Goal: Task Accomplishment & Management: Complete application form

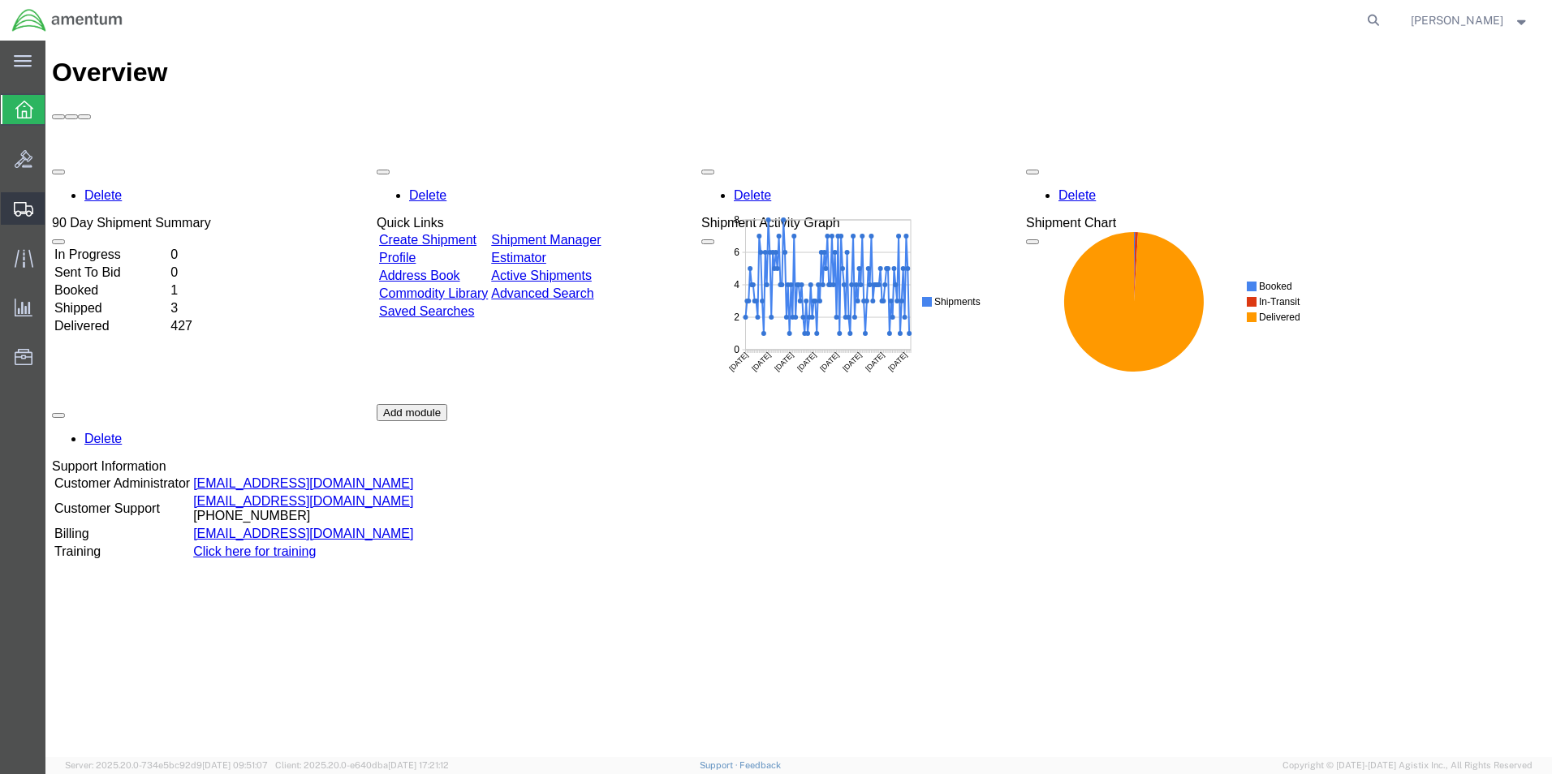
click at [0, 0] on span "Create Shipment" at bounding box center [0, 0] width 0 height 0
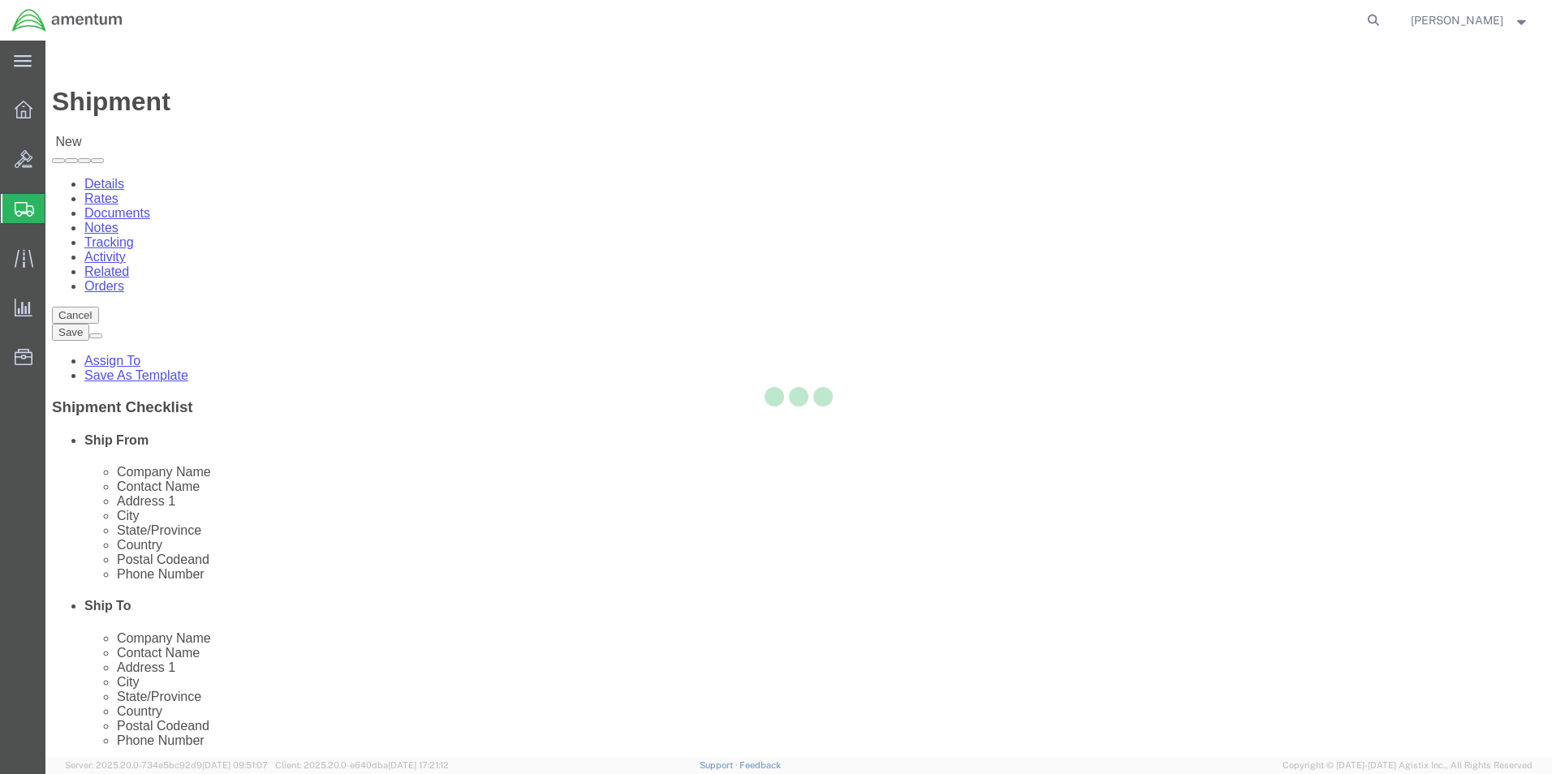
select select
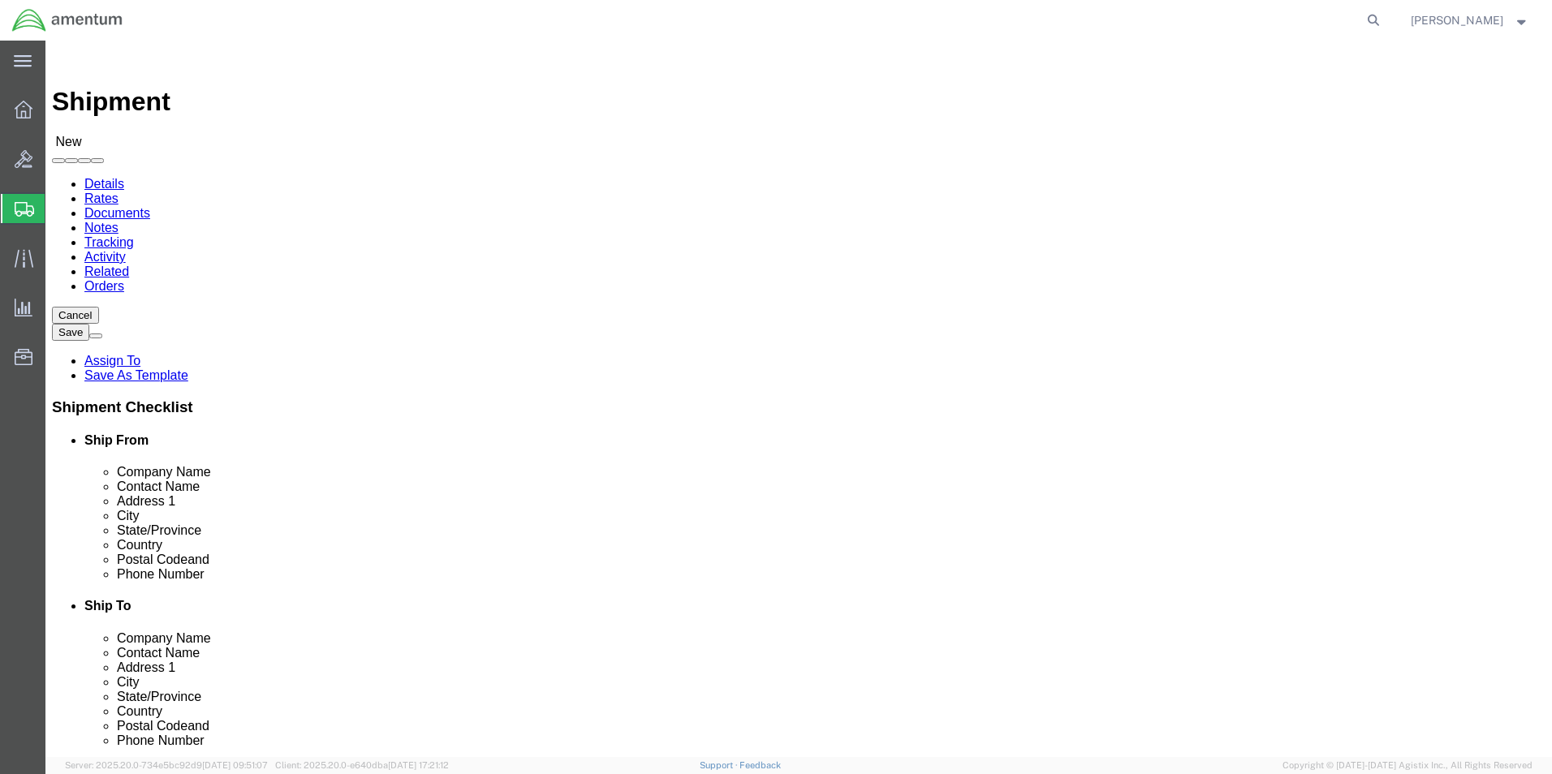
click input "text"
type input "CBP"
select select "49929"
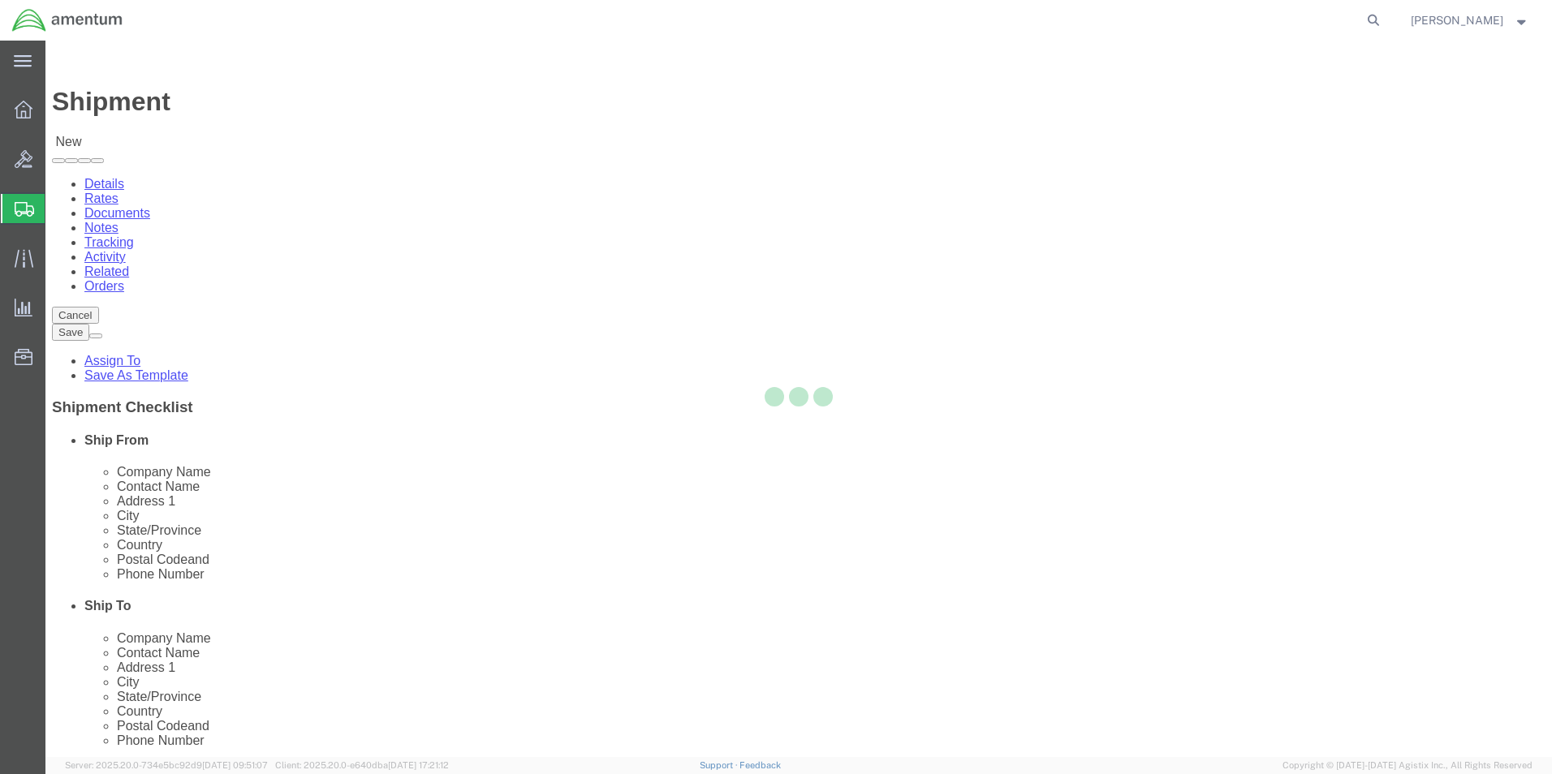
select select "[GEOGRAPHIC_DATA]"
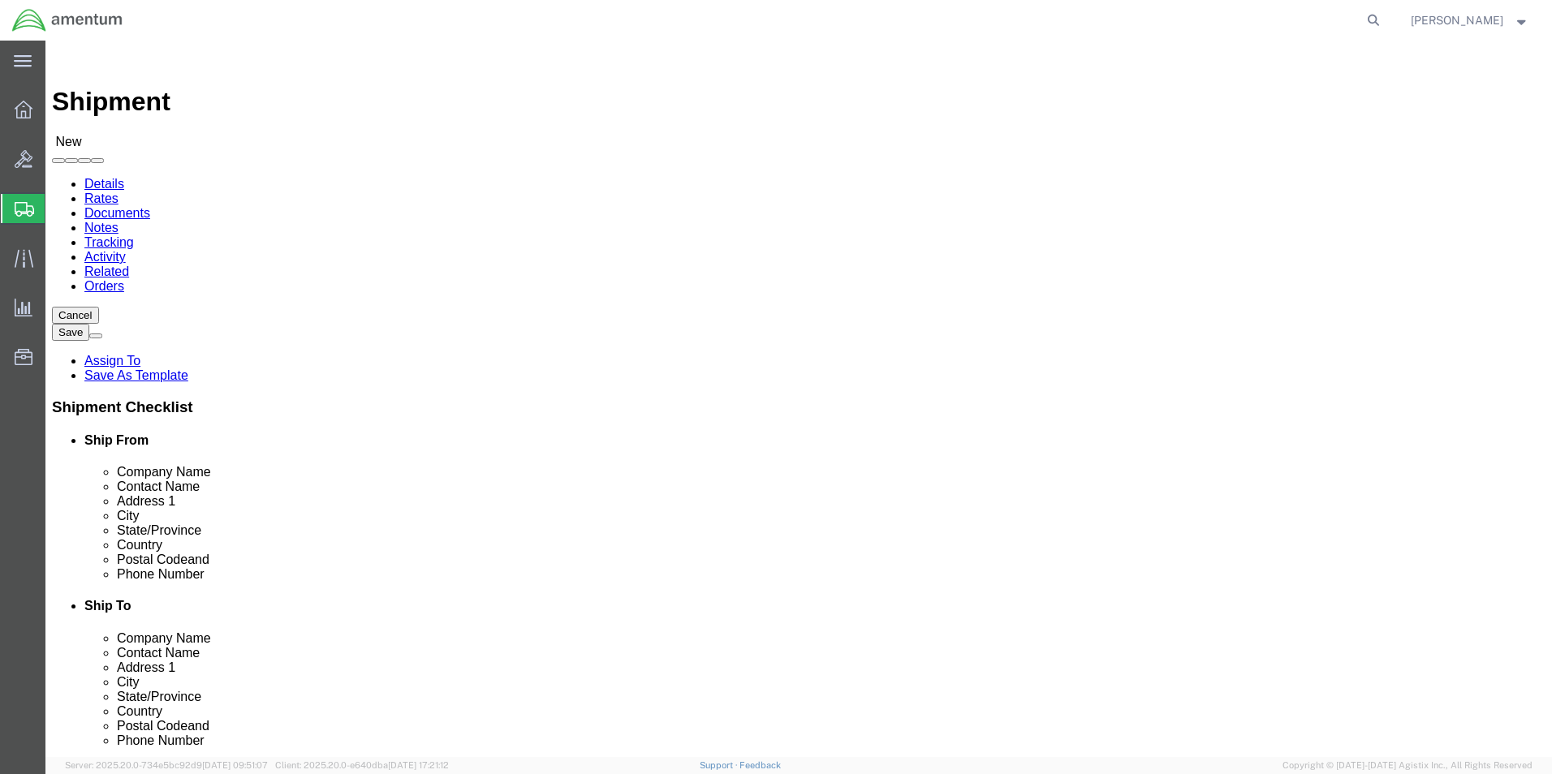
click input "text"
type input "CBP"
select select "49930"
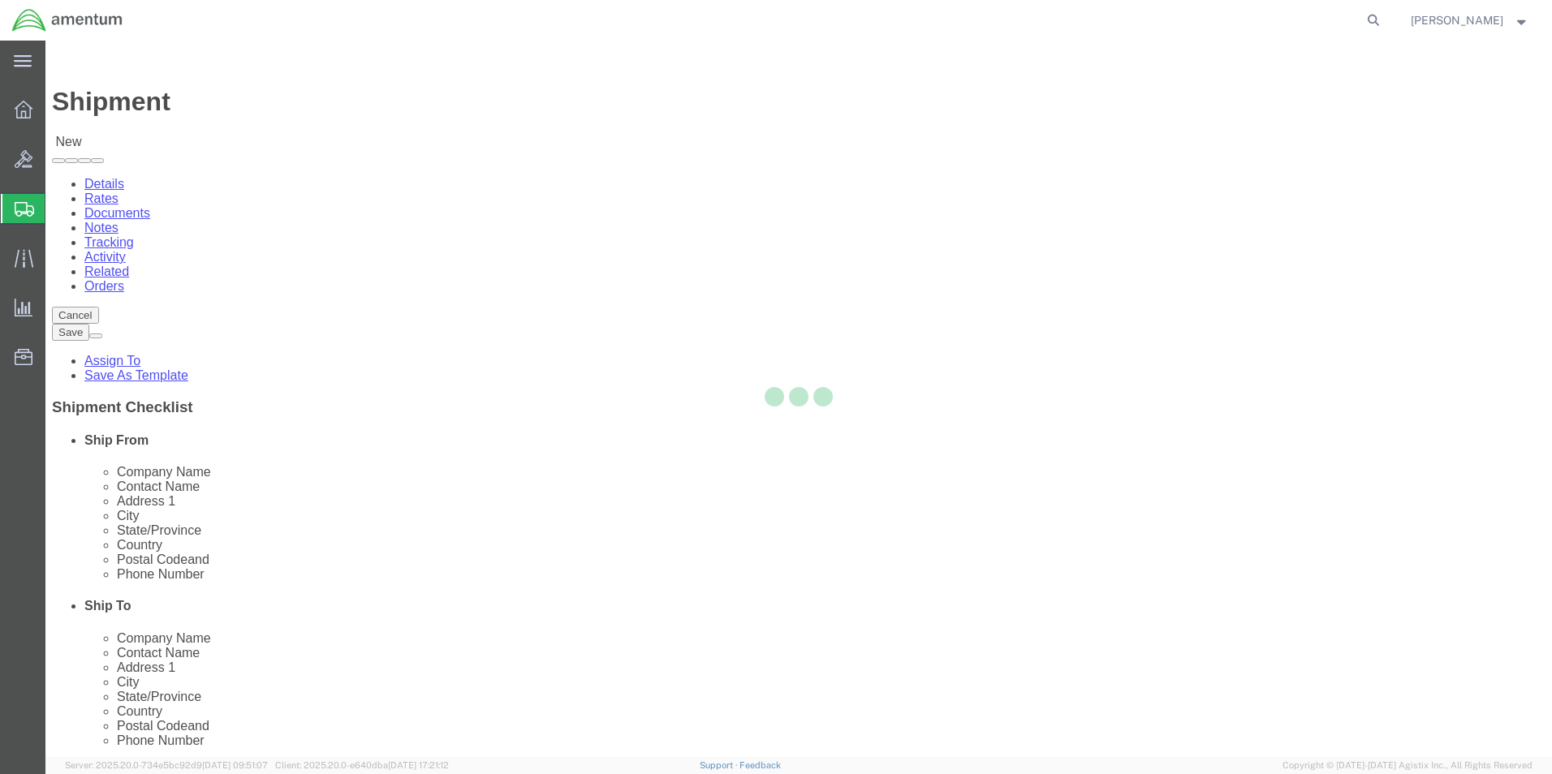
select select "FL"
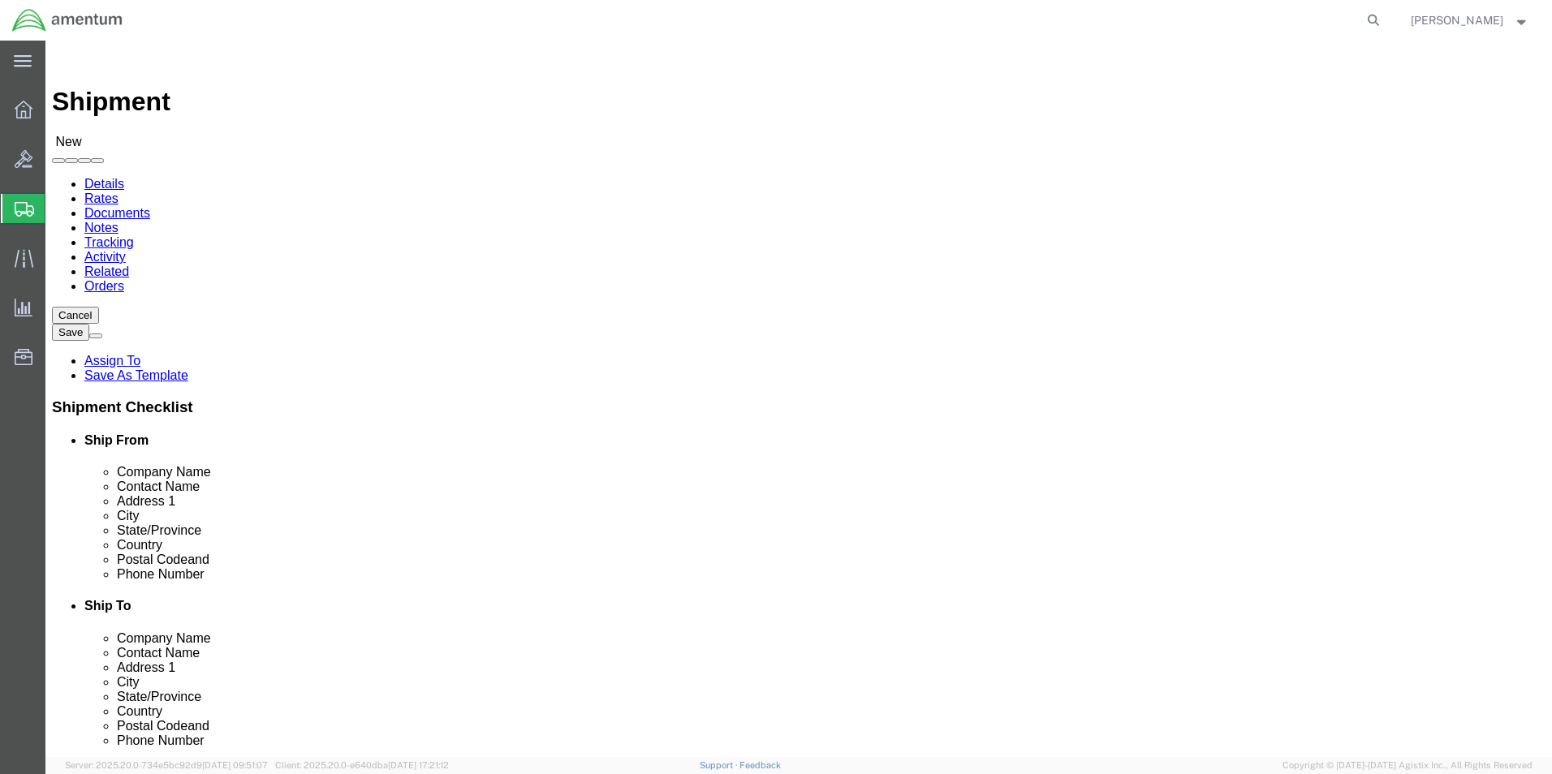
click input "text"
type input "[PERSON_NAME]"
click p "- Amentum Services, Inc - ([PERSON_NAME]) Hangar 1002, [GEOGRAPHIC_DATA], [GEOG…"
select select
select select "FL"
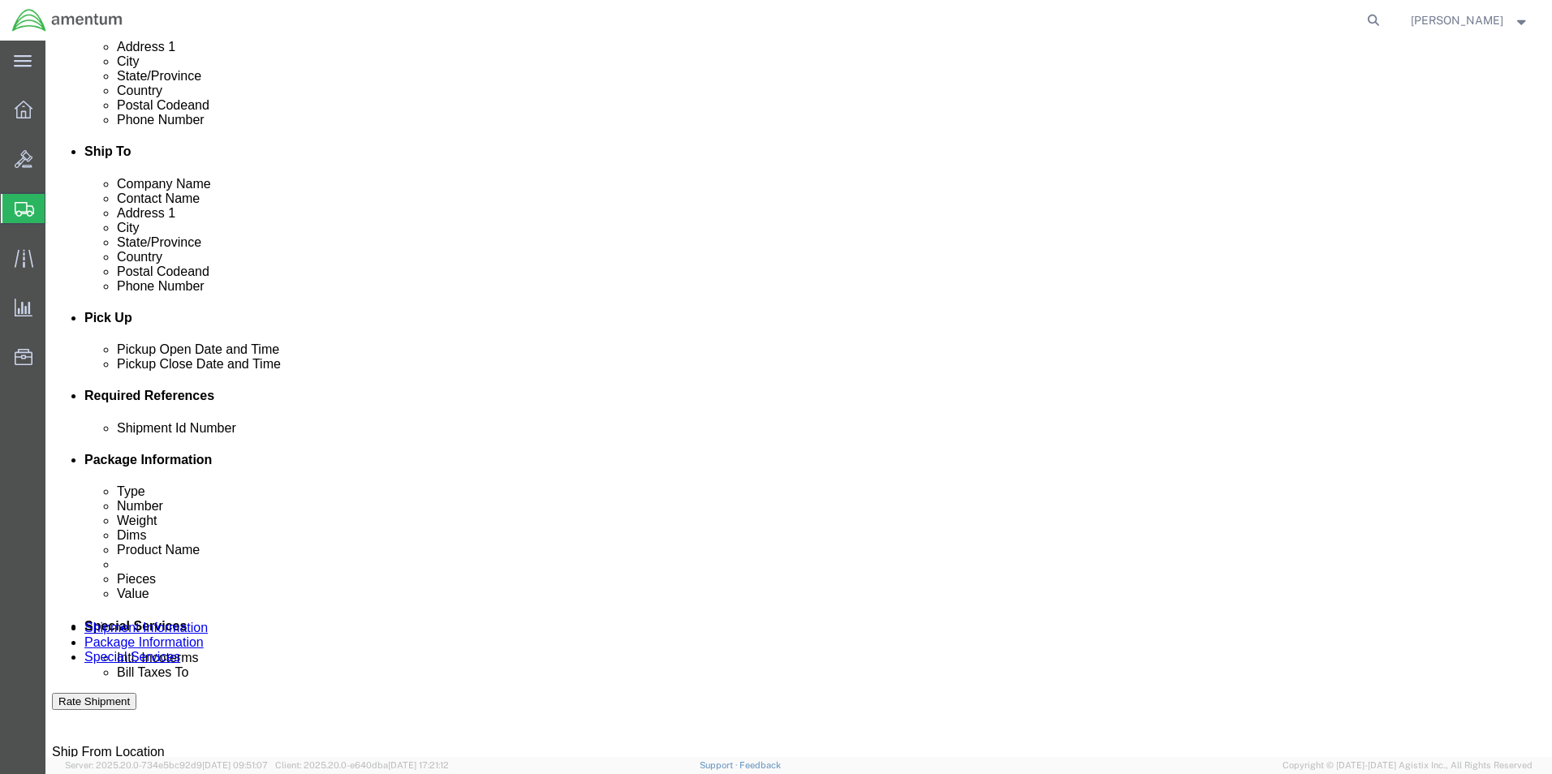
scroll to position [487, 0]
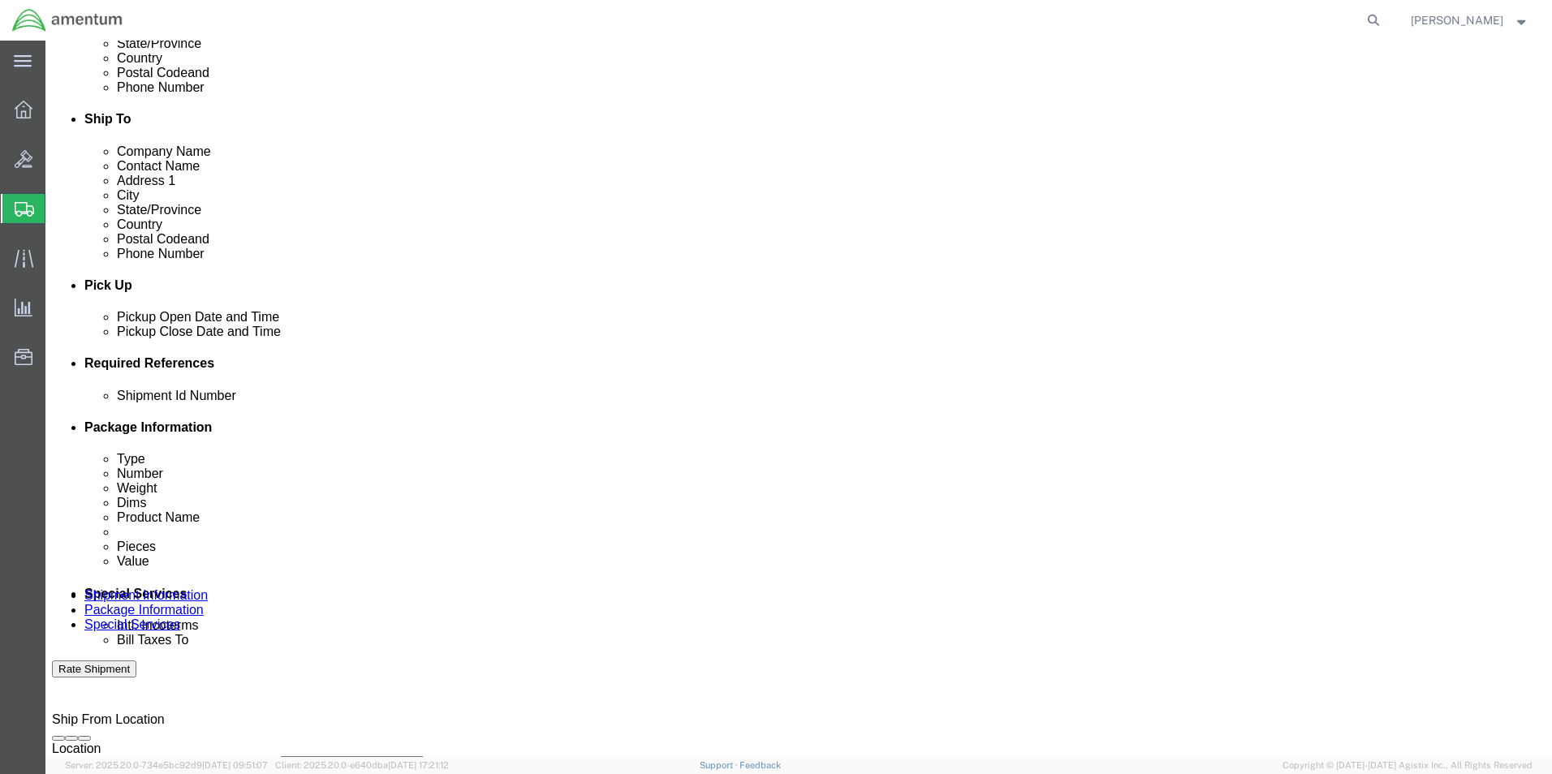
type input "[PERSON_NAME]"
click button "Add reference"
click input "text"
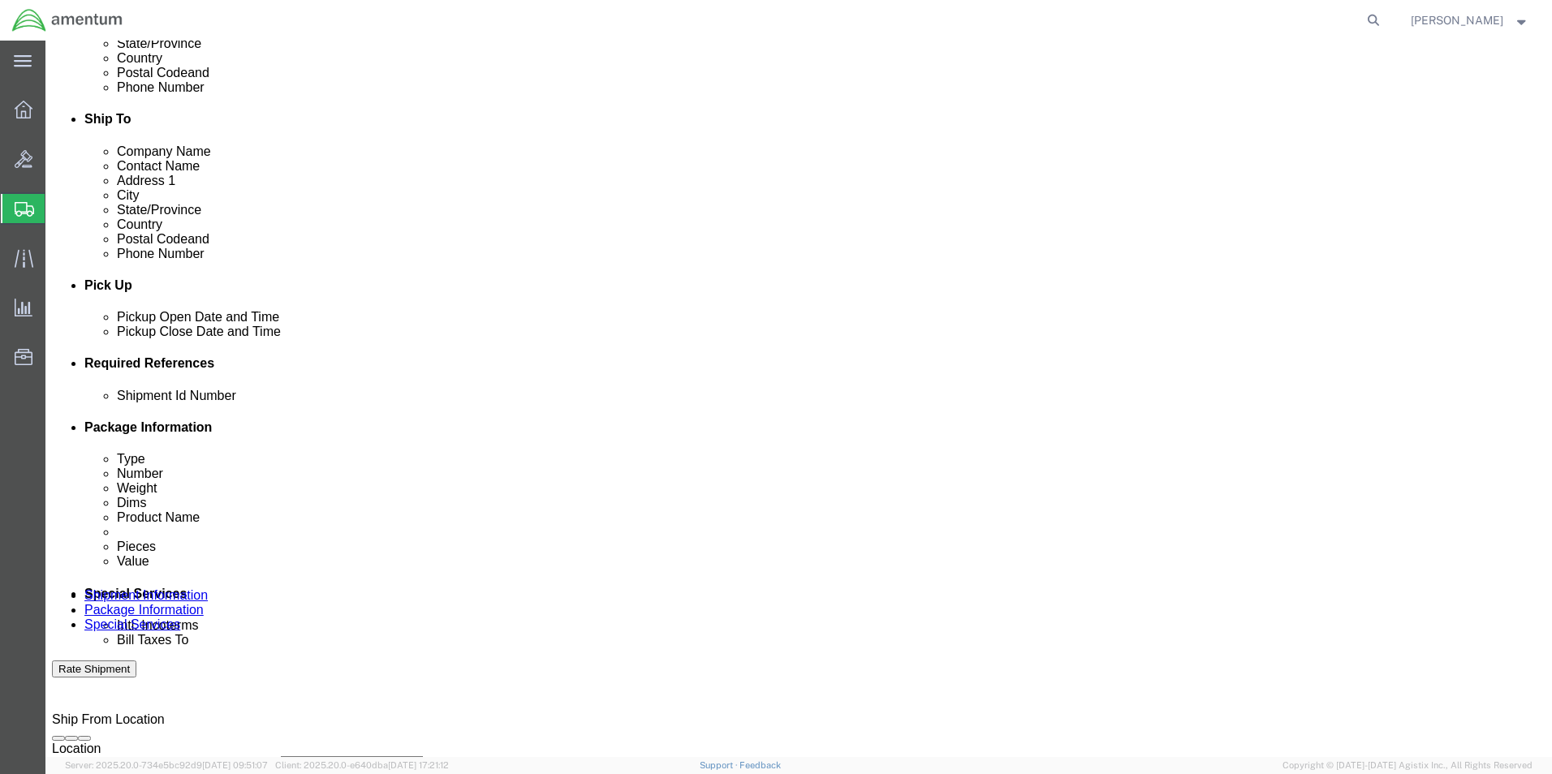
type input "[DATE]"
click select "Select Account Type Activity ID Airline Appointment Number ASN Batch Request # …"
select select "CUSTREF"
click select "Select Account Type Activity ID Airline Appointment Number ASN Batch Request # …"
click input "text"
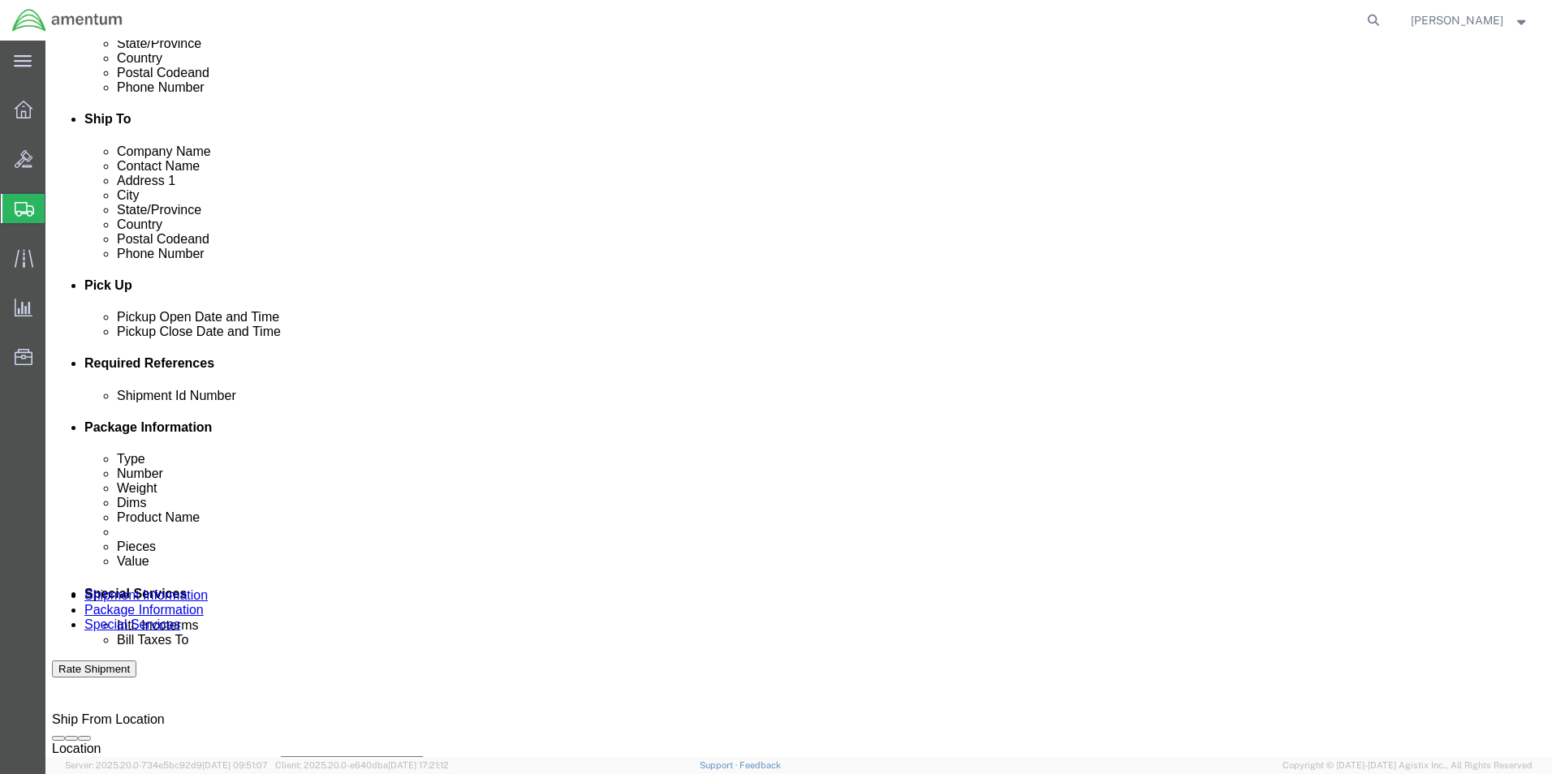
type input "USAGE 614-011325"
click select "Select Account Type Activity ID Airline Appointment Number ASN Batch Request # …"
select select "PROJNUM"
click select "Select Account Type Activity ID Airline Appointment Number ASN Batch Request # …"
click input "text"
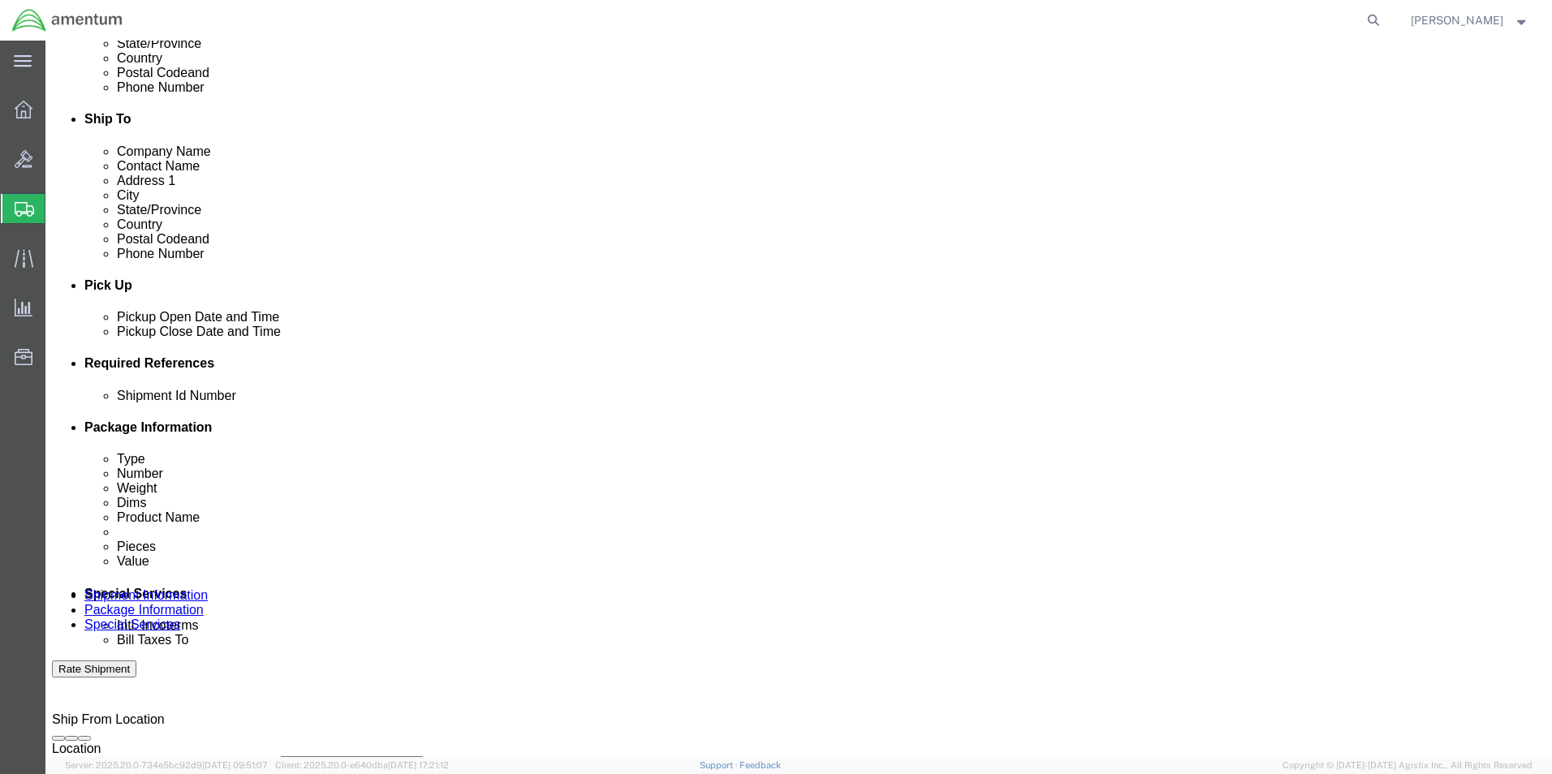
scroll to position [0, 28]
type input "6118.04.03.2219.000.EHO.0000"
click select "Select Account Type Activity ID Airline Appointment Number ASN Batch Request # …"
select select "DEPT"
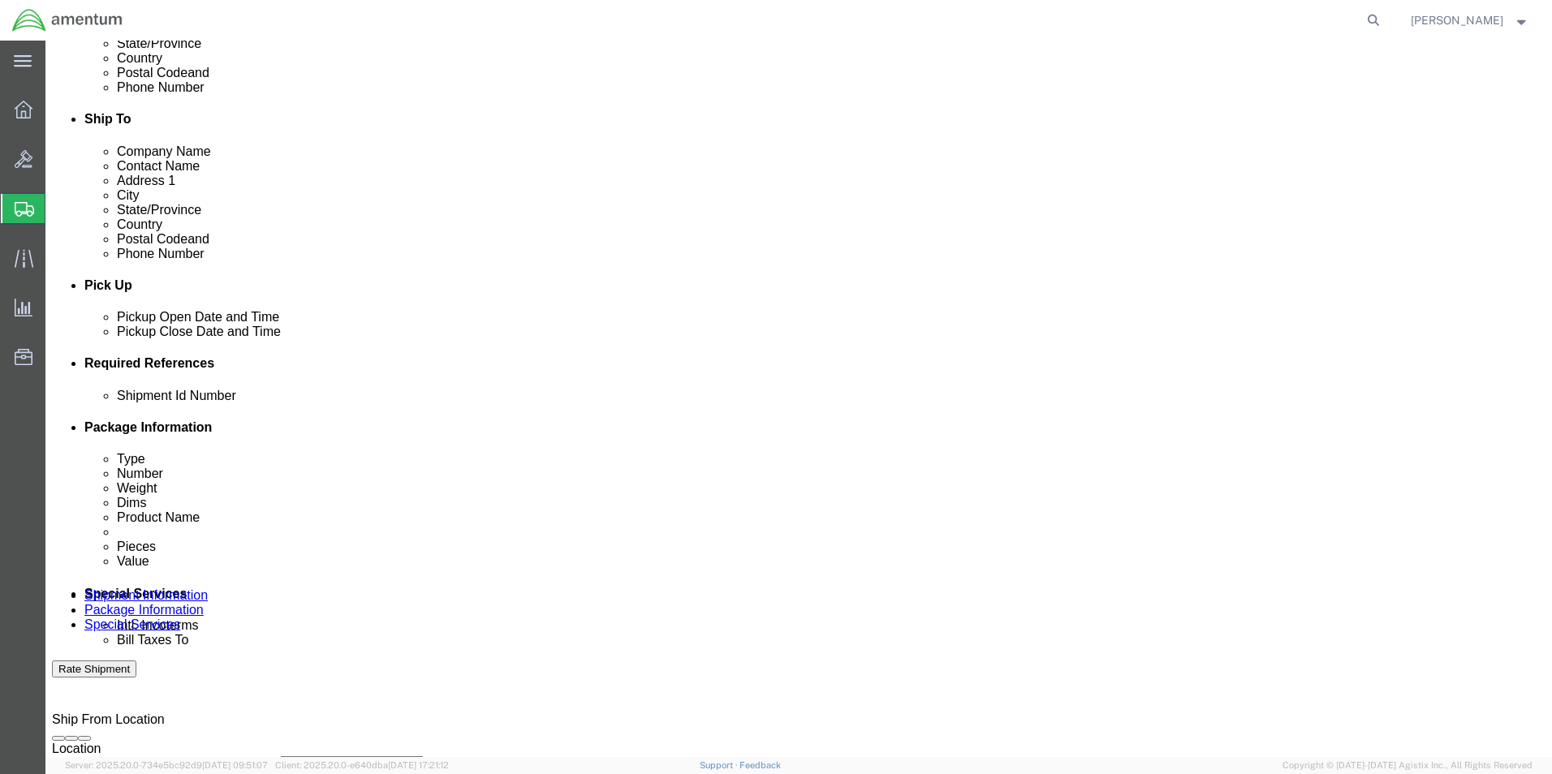
click select "Select Account Type Activity ID Airline Appointment Number ASN Batch Request # …"
click input "text"
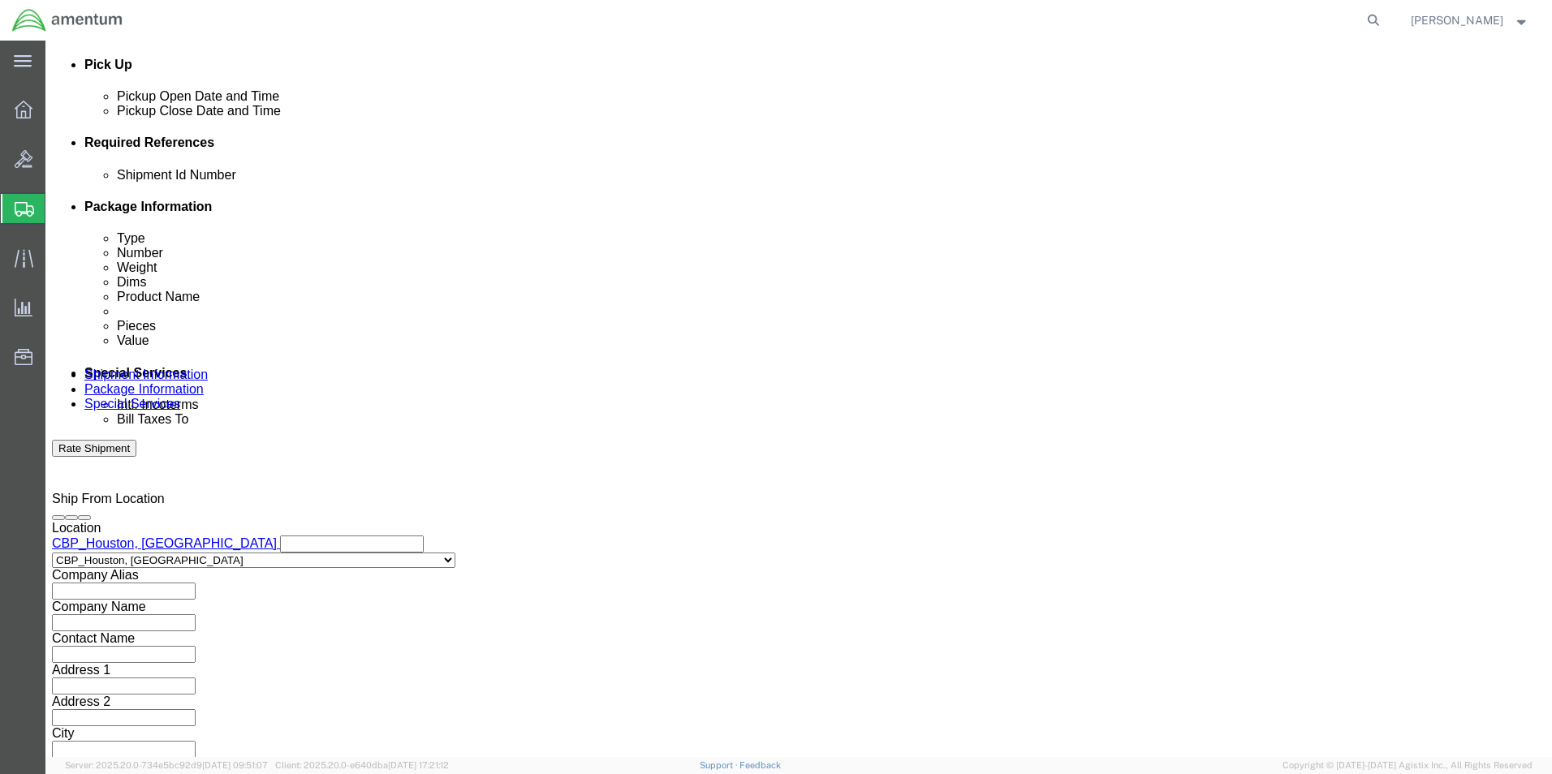
type input "CBP"
click button "Continue"
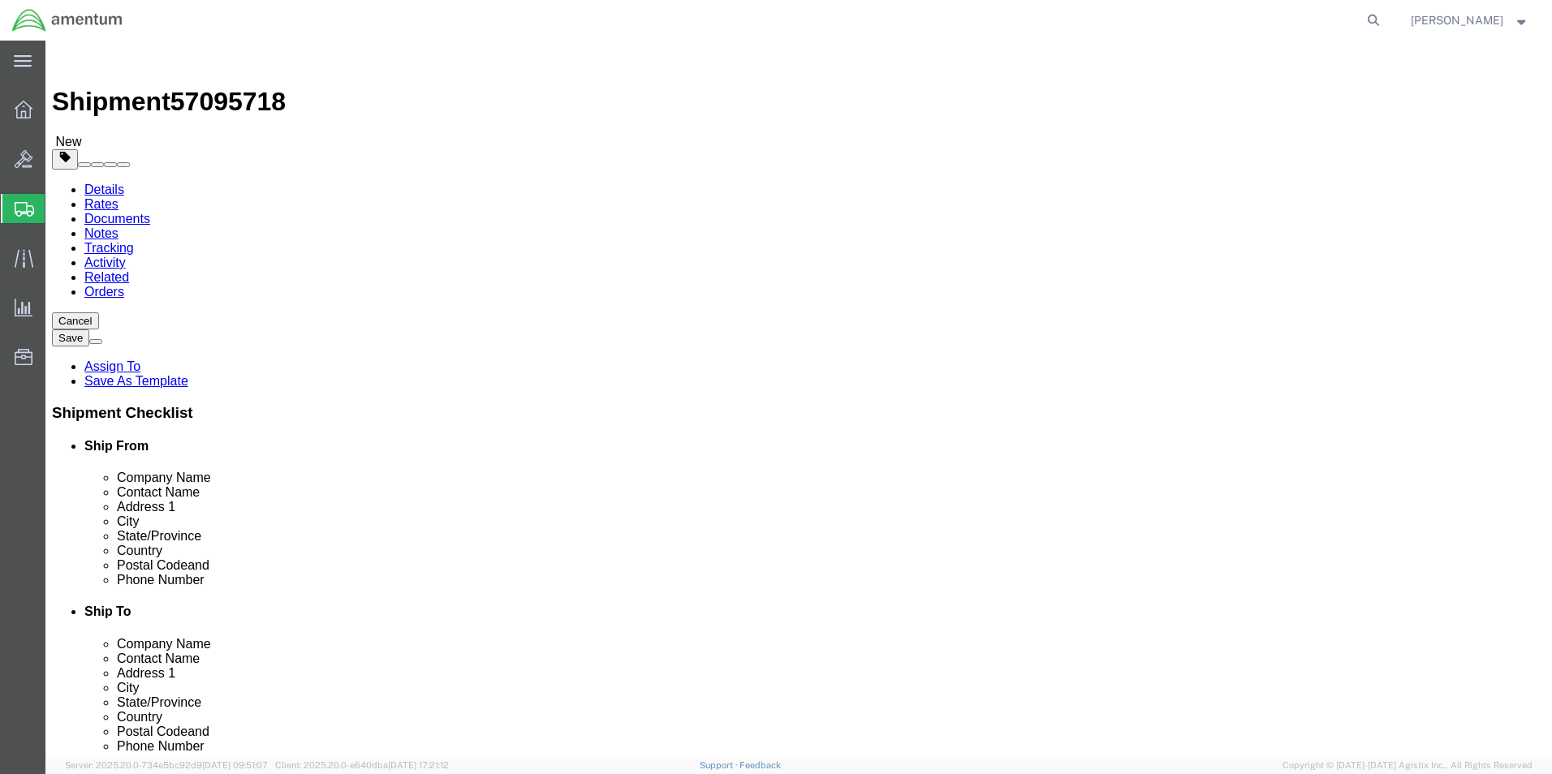
click select "Select BCK Boxes Bale(s) Basket(s) Bolt(s) Bottle(s) Buckets Bulk Bundle(s) Can…"
select select "ENV"
click select "Select BCK Boxes Bale(s) Basket(s) Bolt(s) Bottle(s) Buckets Bulk Bundle(s) Can…"
type input "9.50"
type input "12.50"
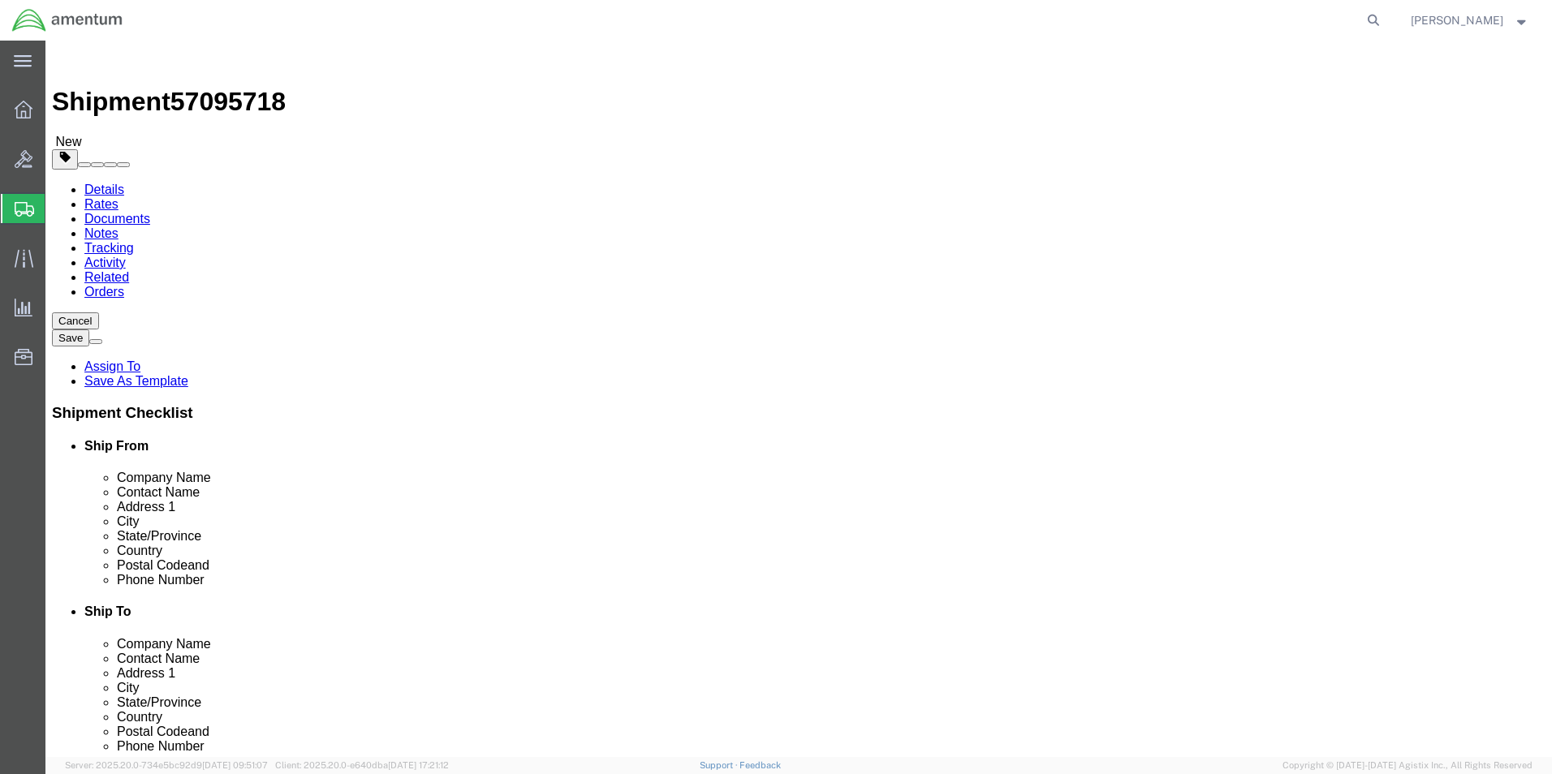
type input "0.25"
type input "1"
click link "Add Content"
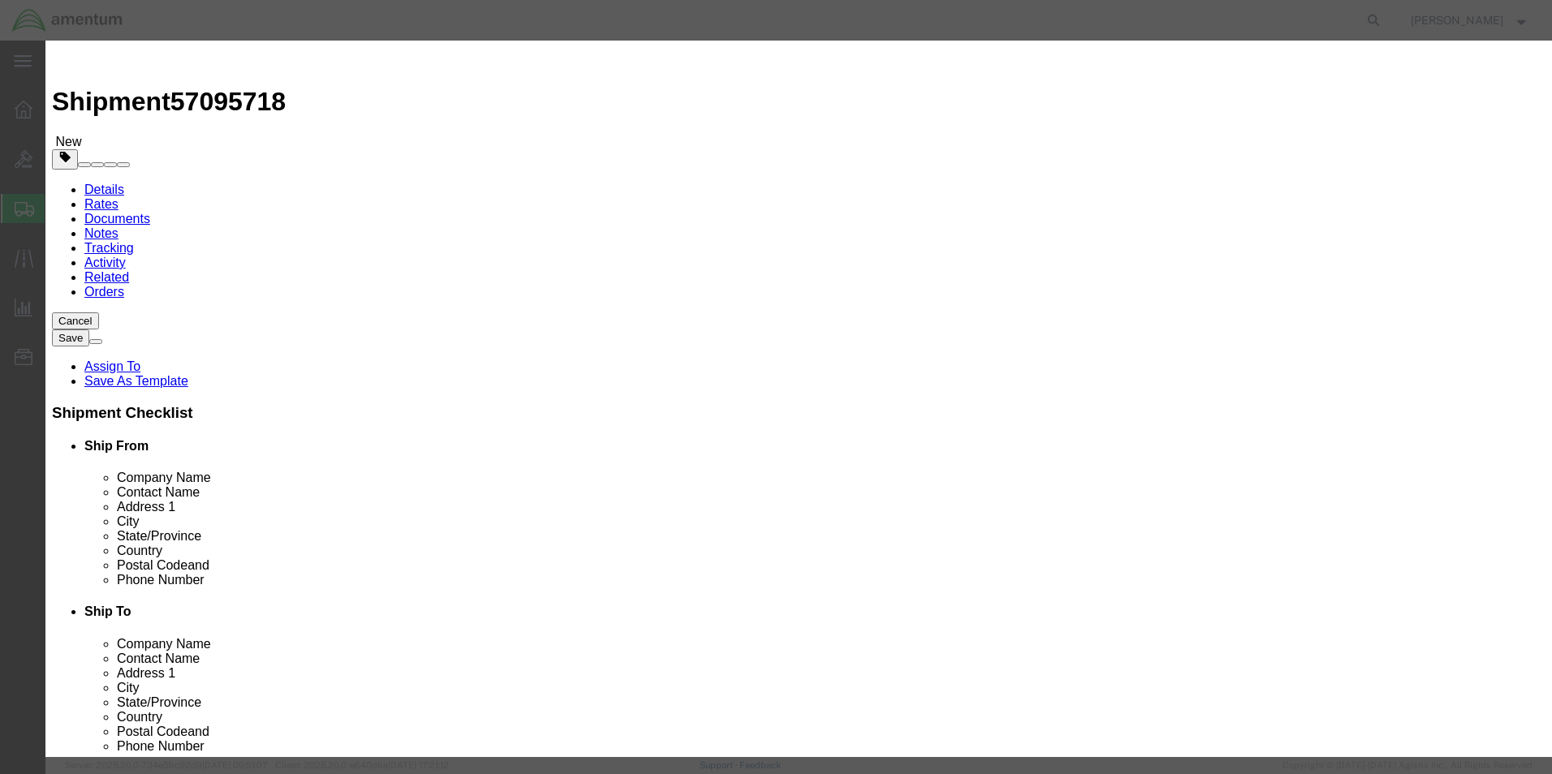
click input "text"
type input "WASHERS"
click td "Name: ADJUSTMENT WASHERS"
select select "USD"
type input "ADJUSTMENT WASHERS"
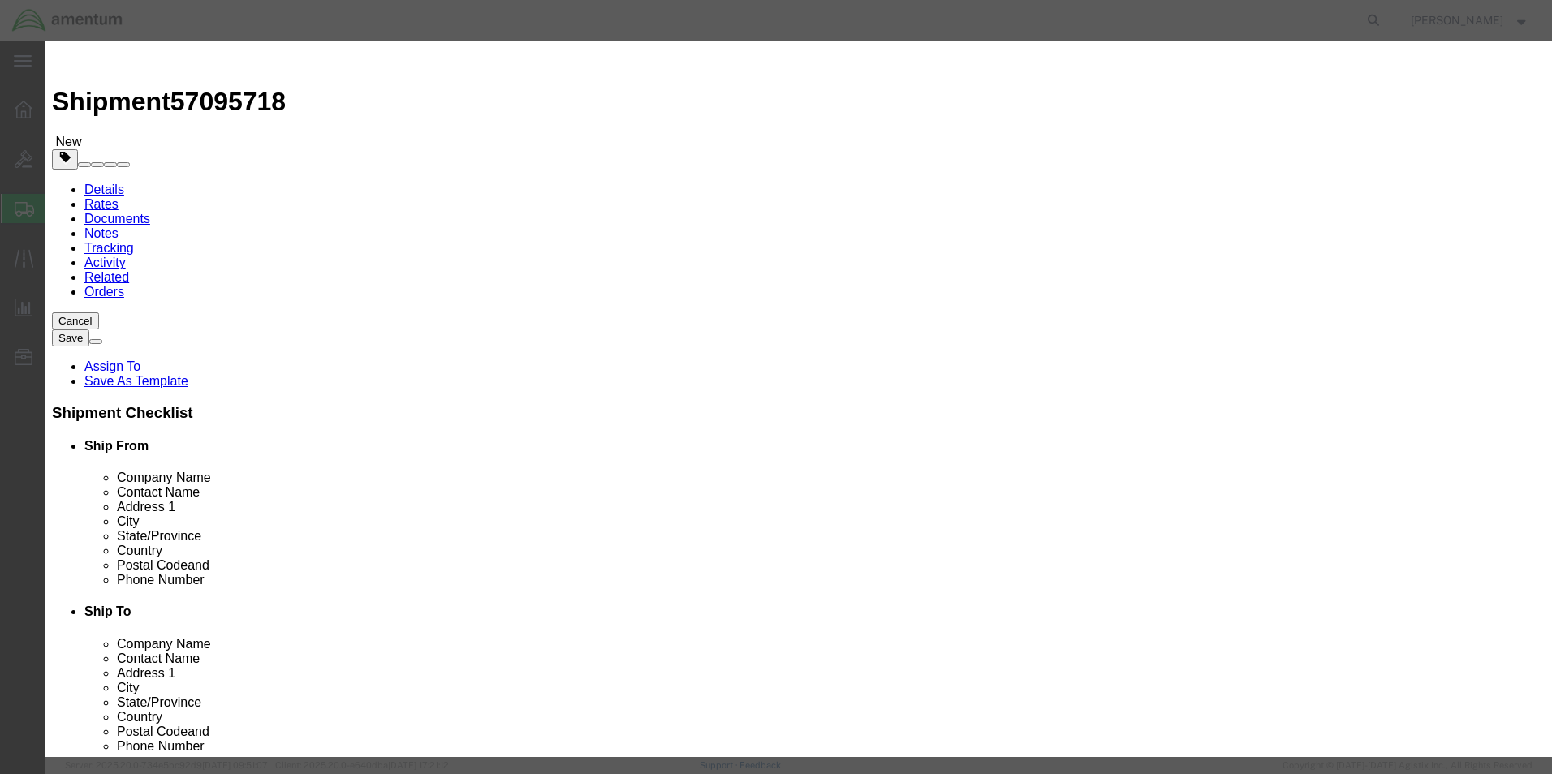
type input "350A27105700"
drag, startPoint x: 553, startPoint y: 125, endPoint x: 384, endPoint y: 123, distance: 168.8
click div "Product Name ADJUSTMENT WASHERS WASHERS"
type input "WASHERS"
click h3 "Add content"
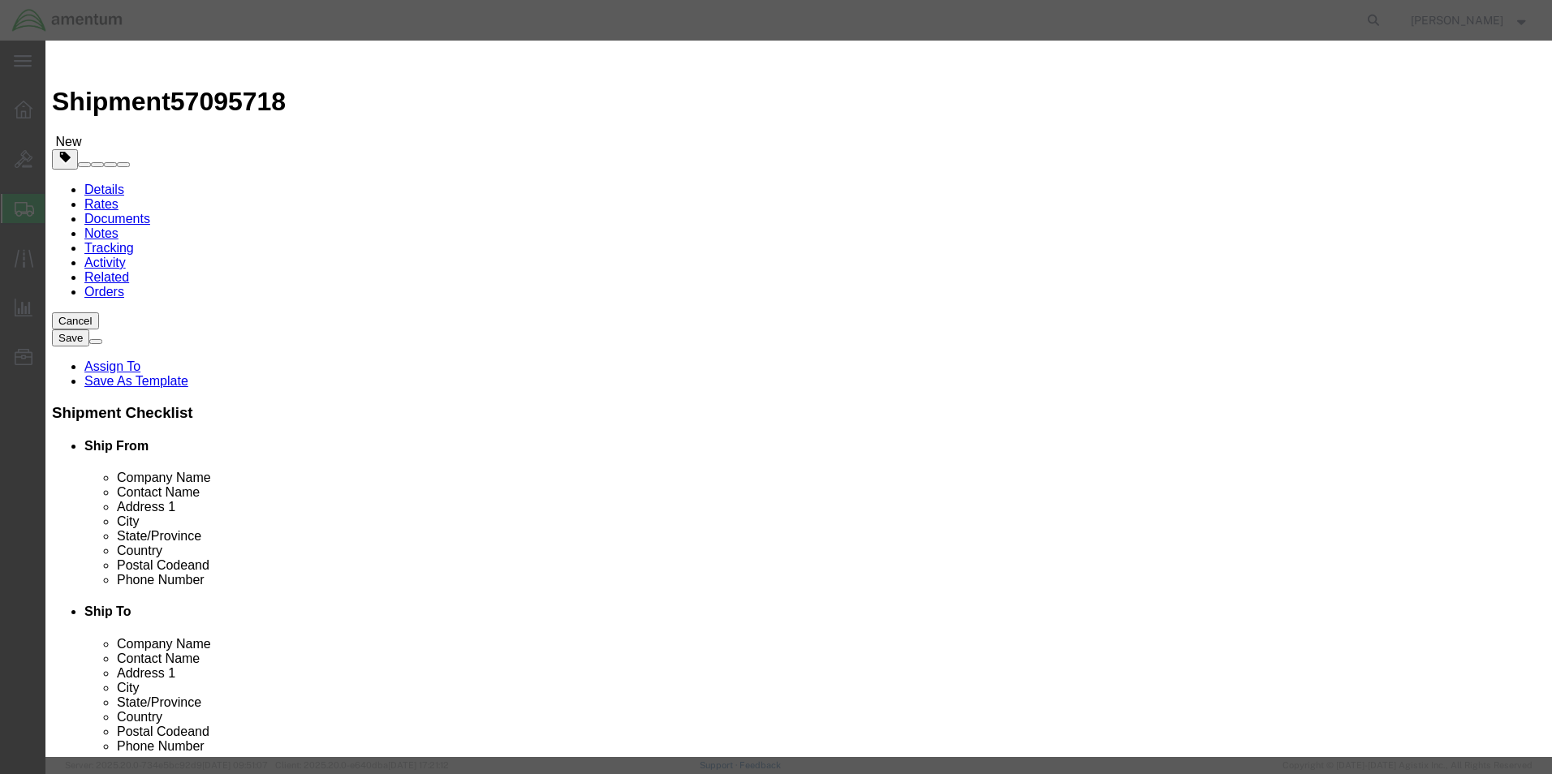
click input "text"
type input "6"
click input "text"
type input "30.00"
drag, startPoint x: 564, startPoint y: 299, endPoint x: 397, endPoint y: 284, distance: 167.9
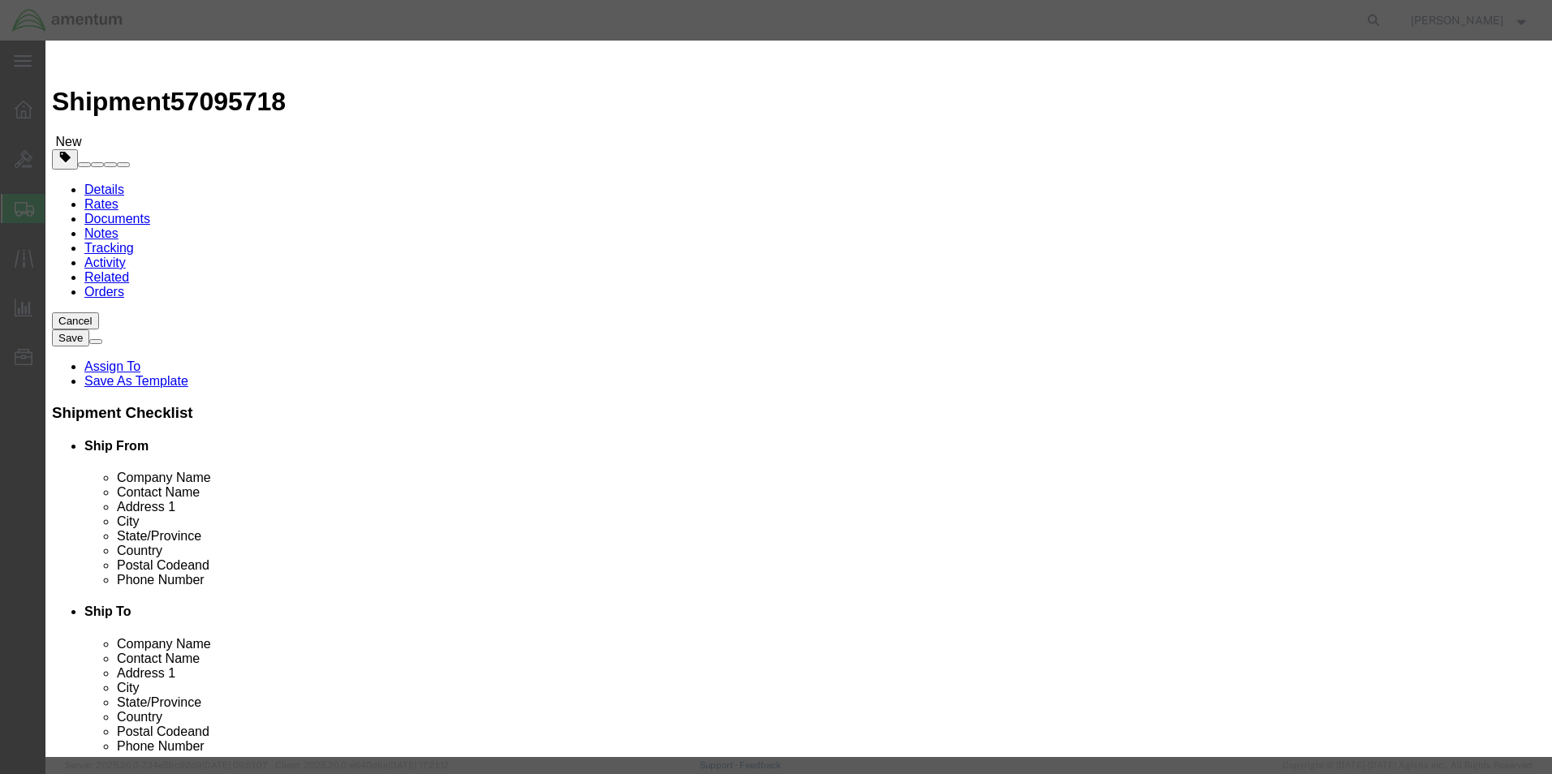
click div "SKU 350A27105700"
click button "Save & Close"
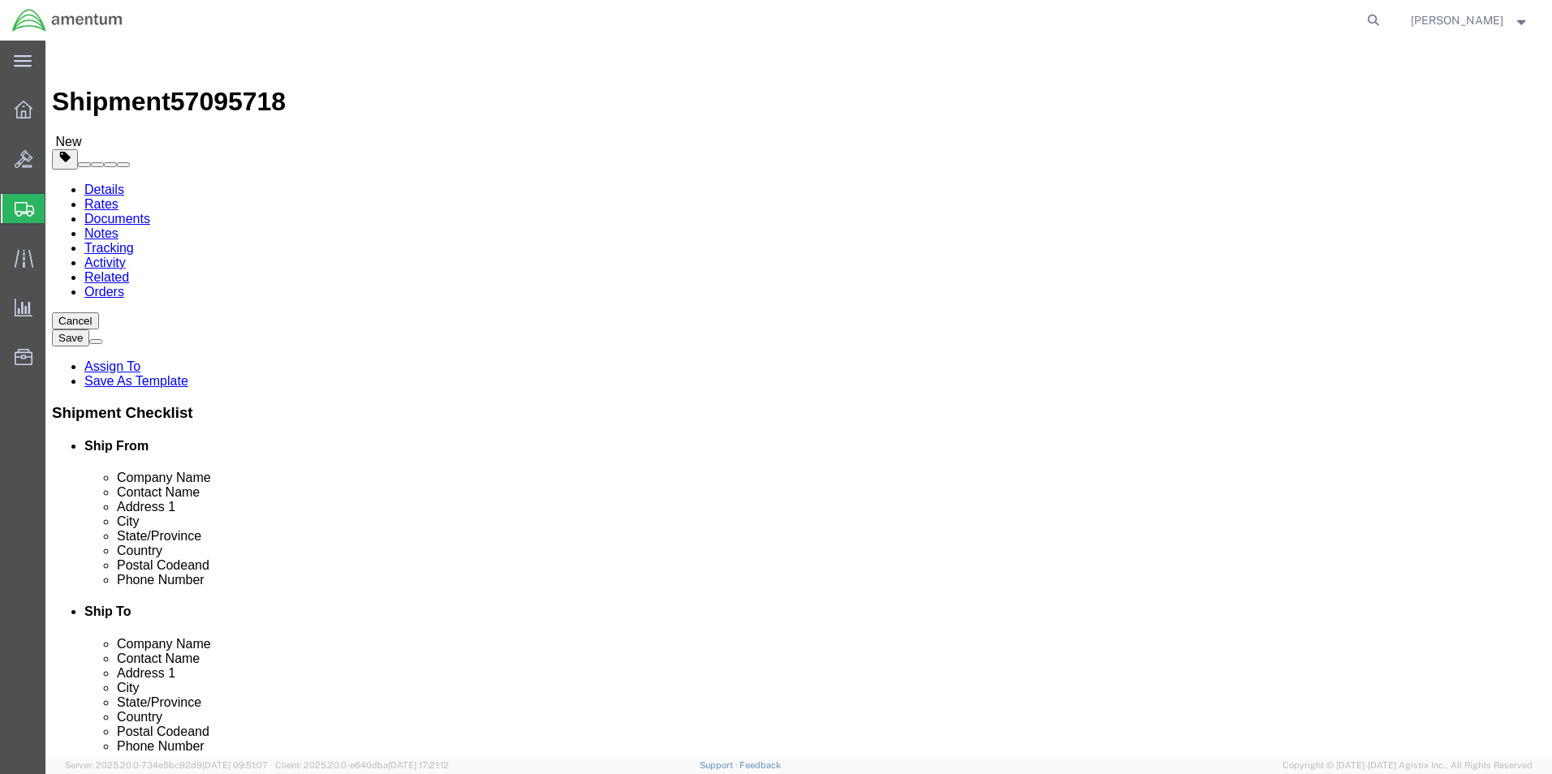
click button "Rate Shipment"
click link "Shipment Information"
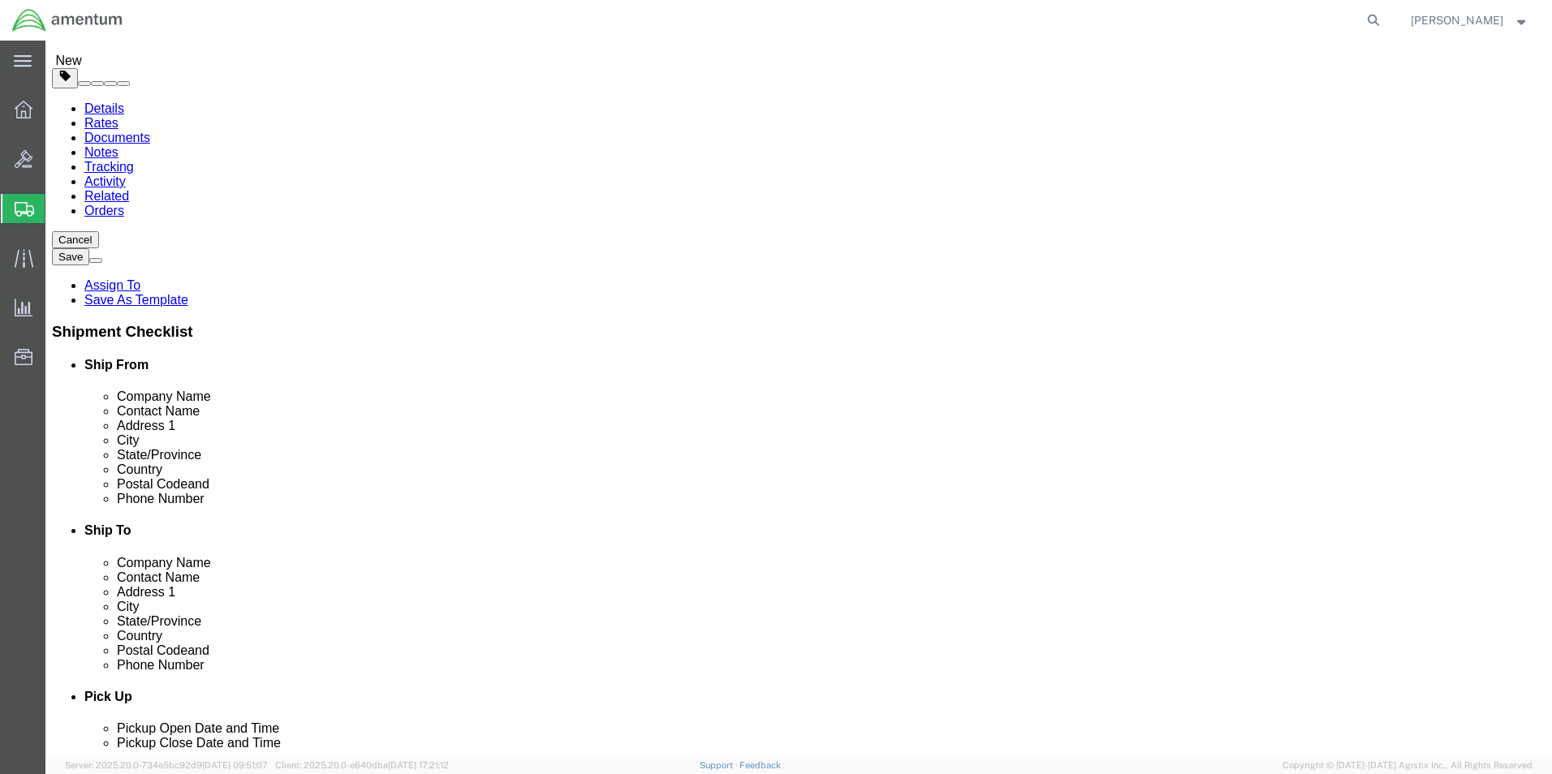
click input "Ship To Location / Phone Number : This field is required."
type input "9046806837"
click button "Rate Shipment"
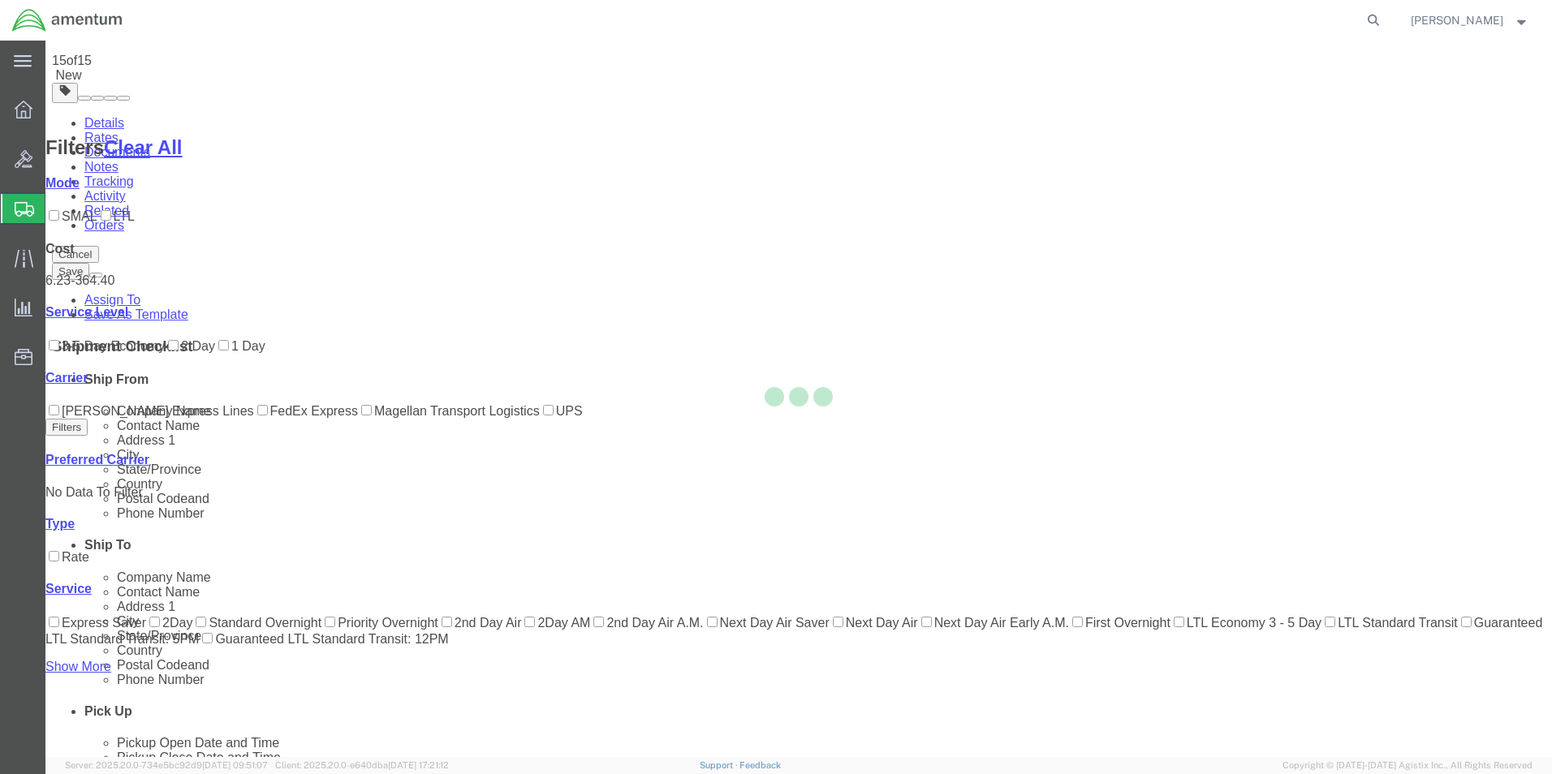
scroll to position [67, 0]
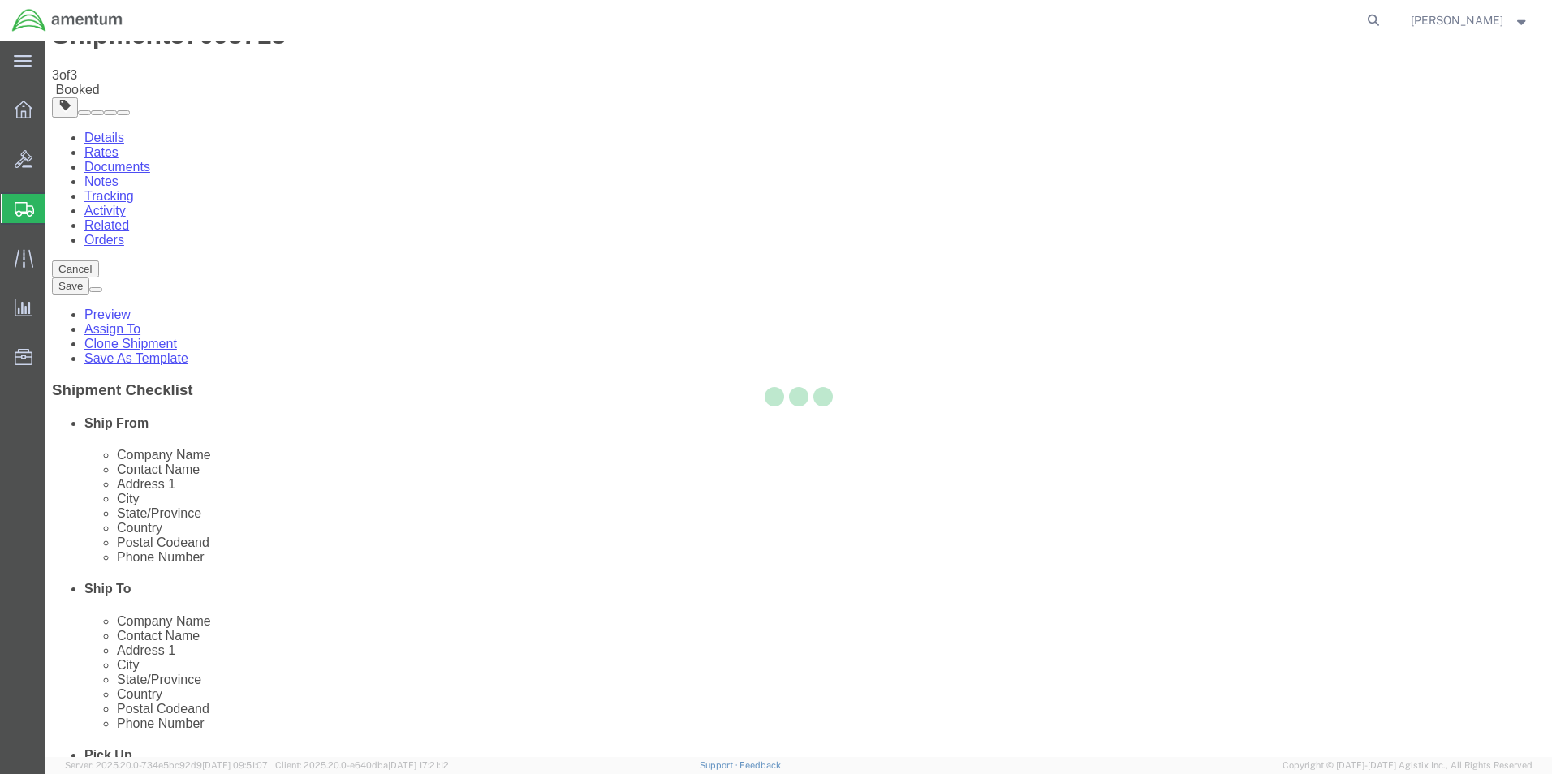
scroll to position [0, 0]
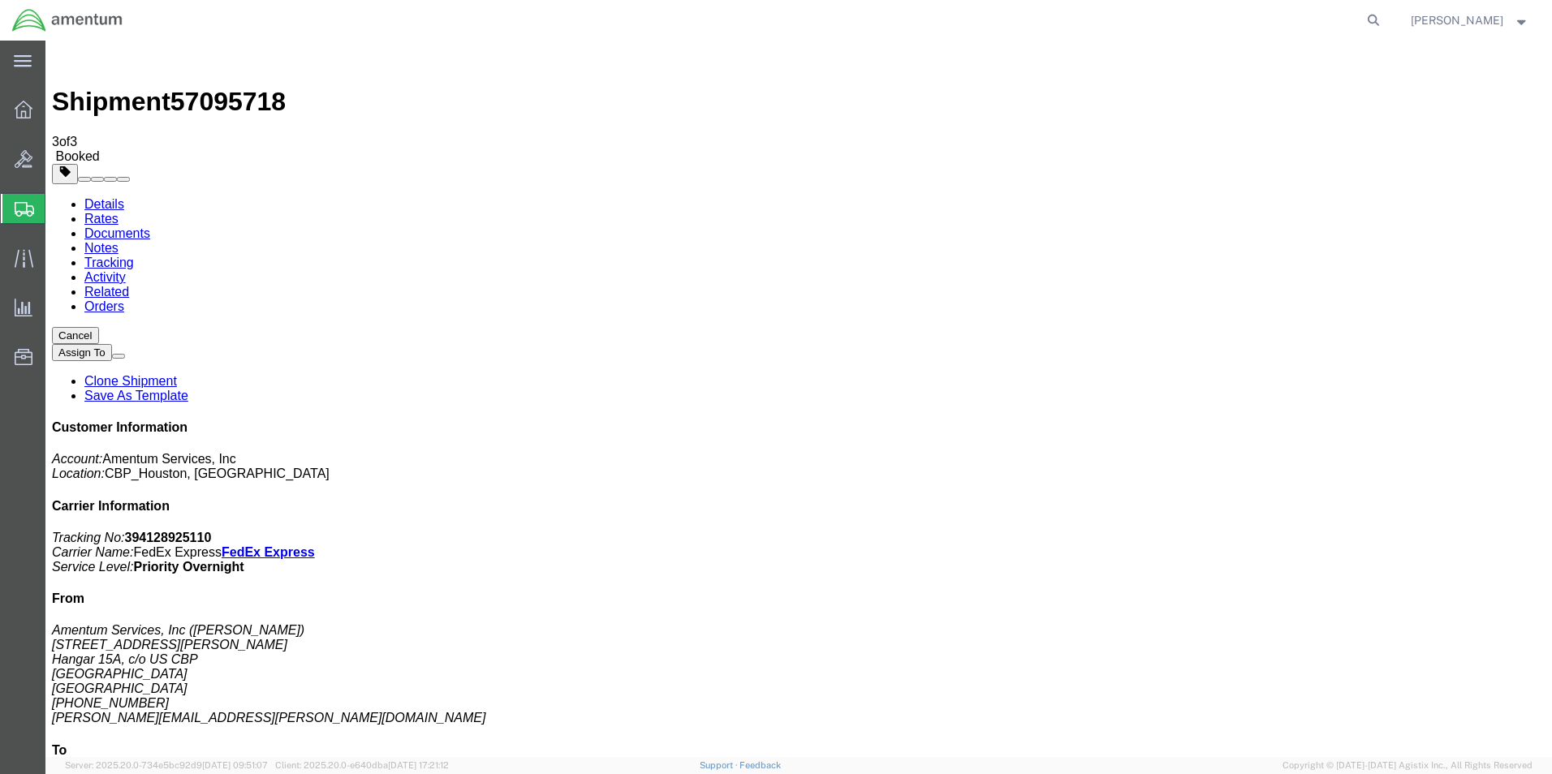
checkbox input "true"
click at [96, 197] on link "Details" at bounding box center [104, 204] width 40 height 14
click button "button"
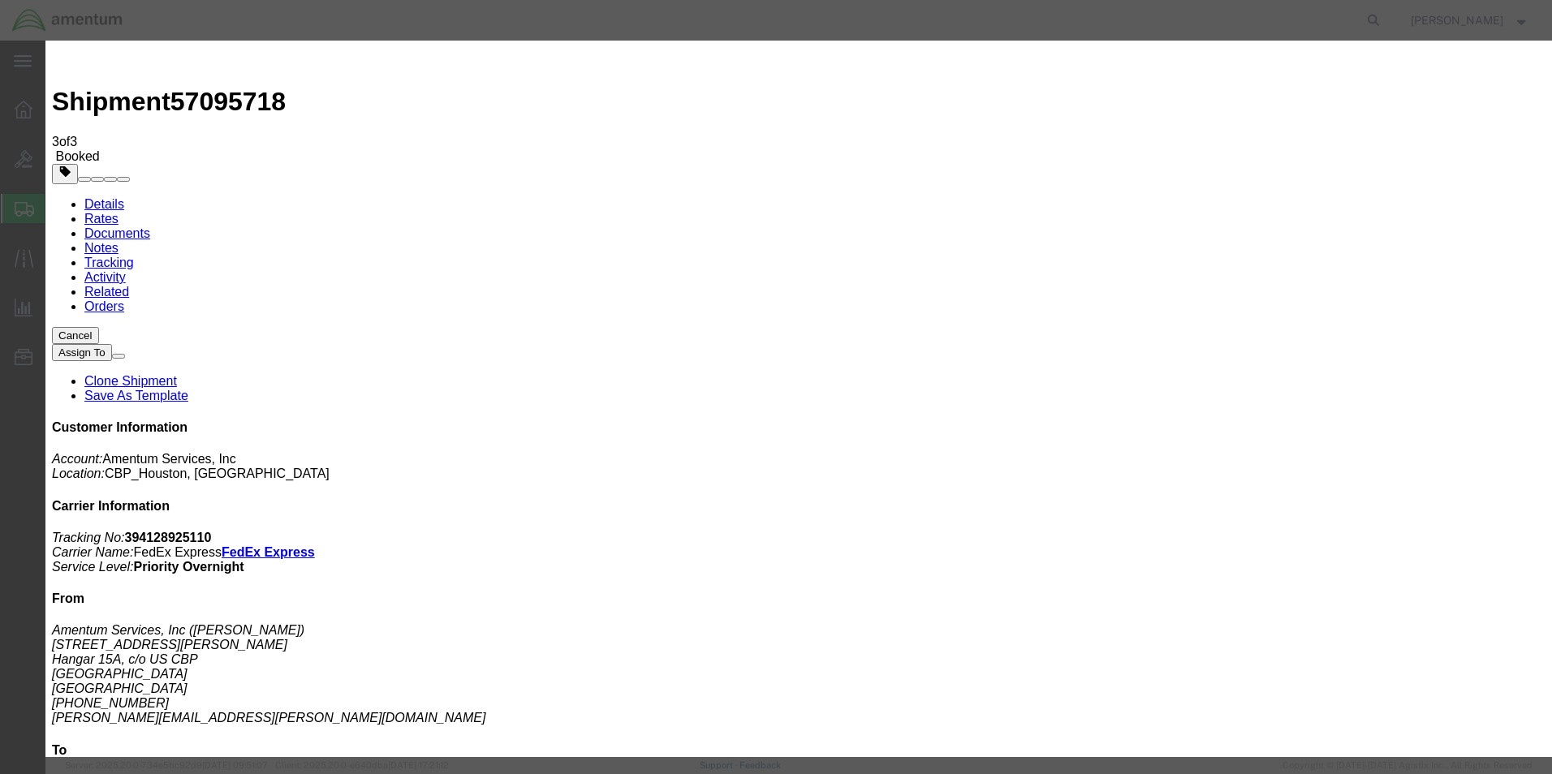
click div "[DATE] 12:00 PM"
type input "2:00 PM"
click button "Apply"
click button "Save"
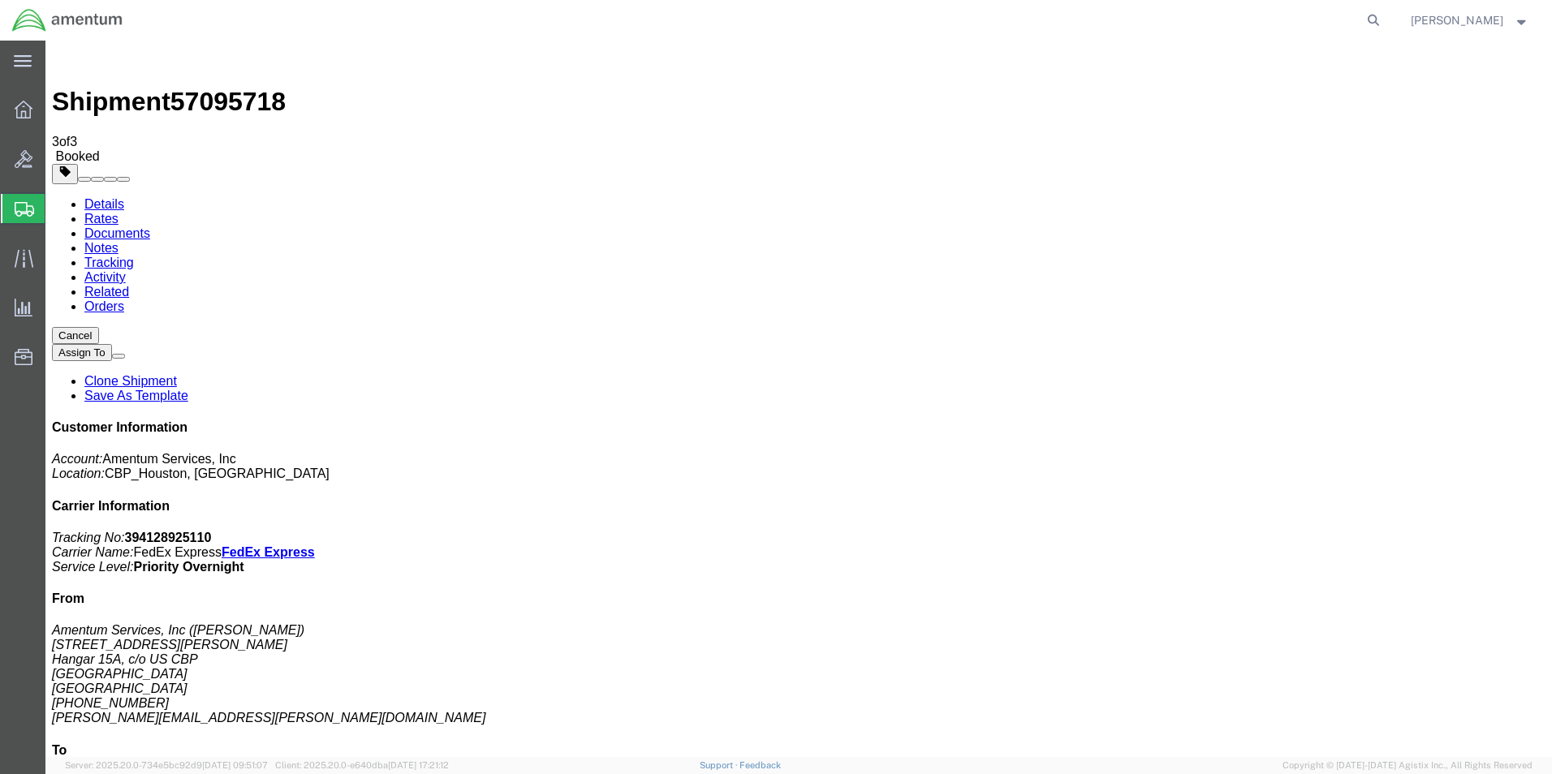
click button "button"
